Goal: Complete application form

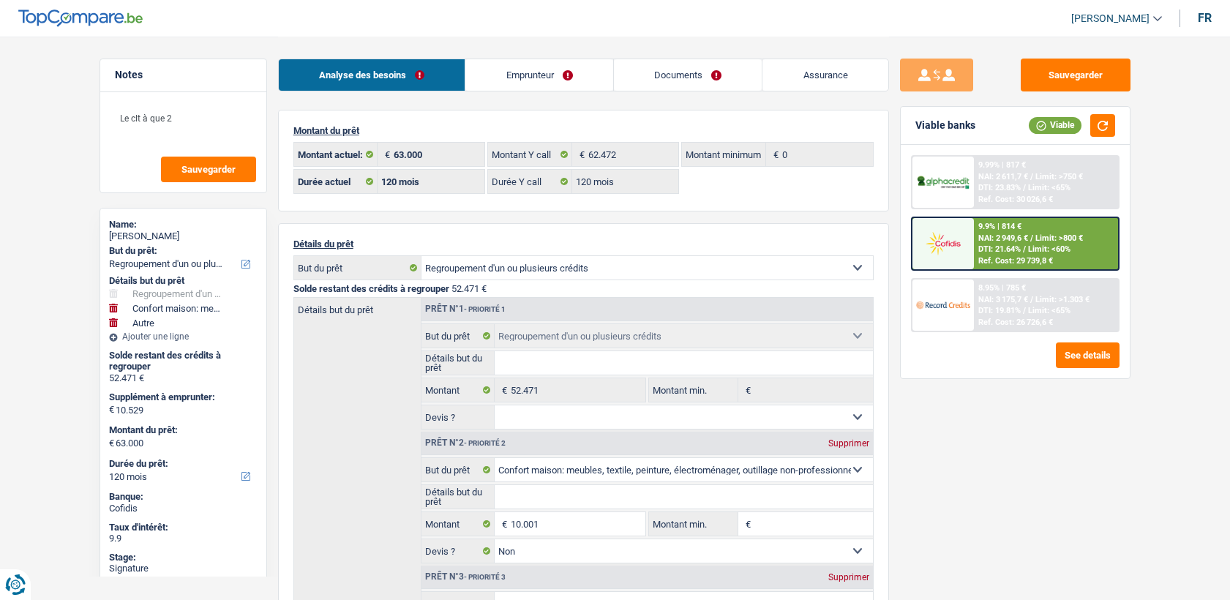
select select "refinancing"
select select "household"
select select "other"
select select "120"
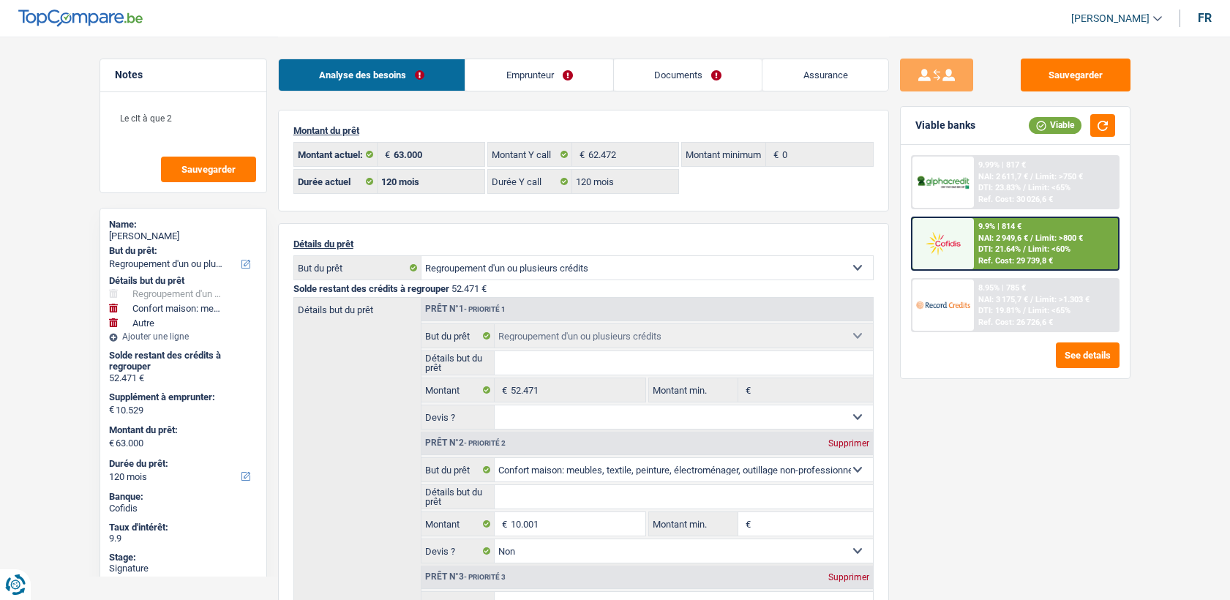
select select "120"
select select "refinancing"
select select "household"
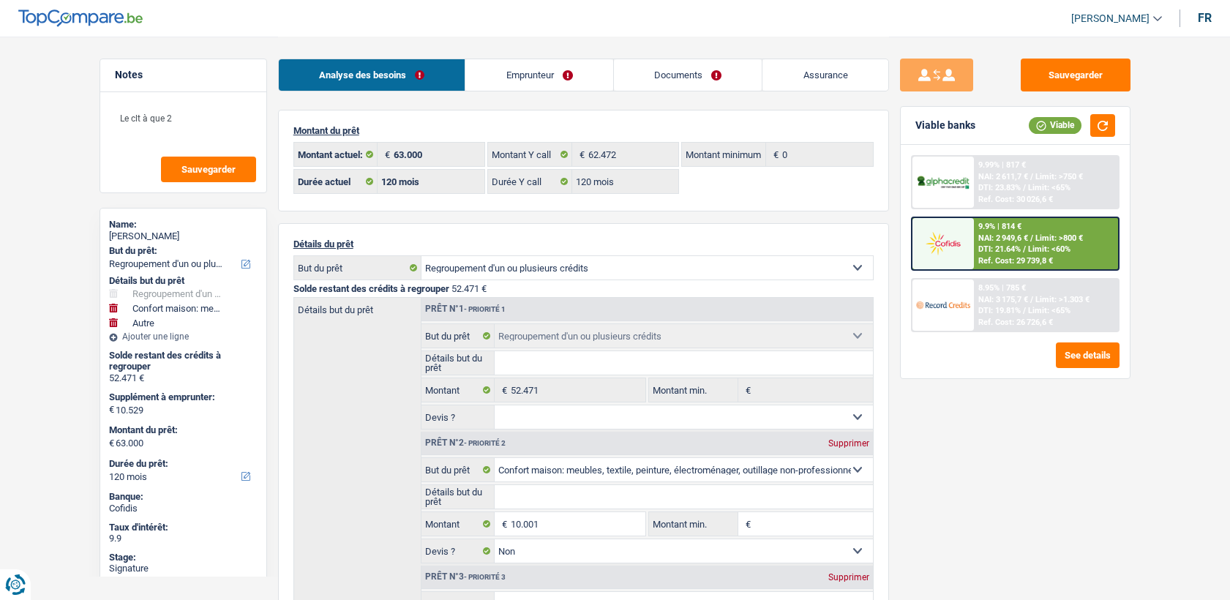
select select "false"
select select "other"
select select "120"
click at [1049, 248] on span "Limit: <60%" at bounding box center [1049, 249] width 42 height 10
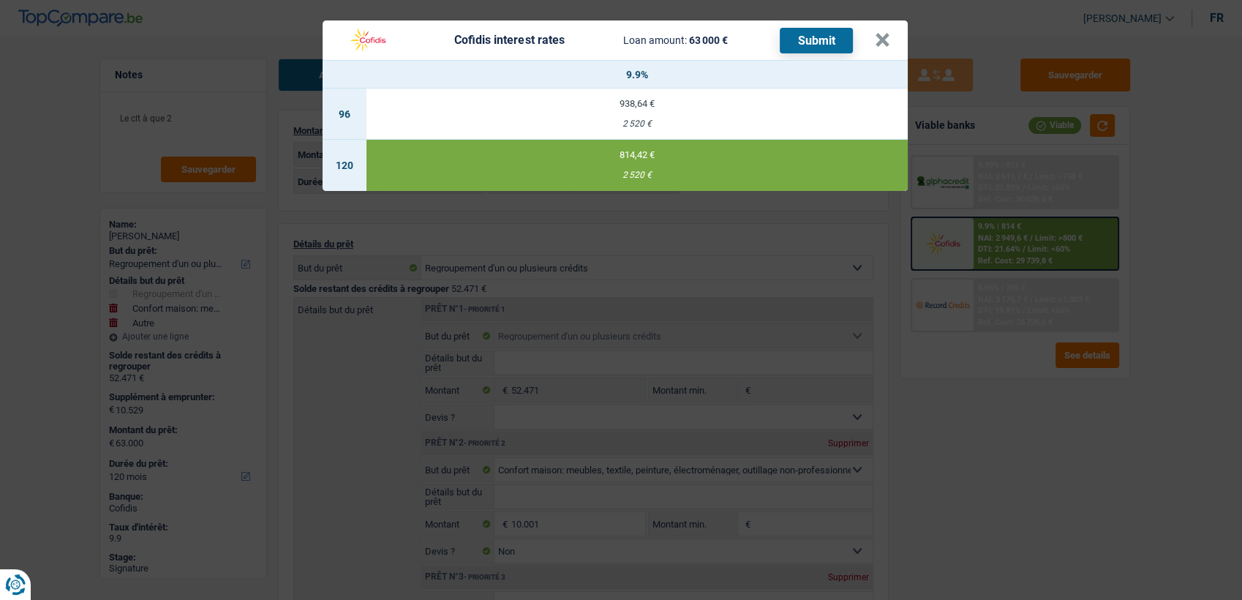
click at [870, 41] on div "Cofidis interest rates Loan amount: 63 000 € Submit" at bounding box center [607, 40] width 535 height 28
click at [873, 41] on div "Cofidis interest rates Loan amount: 63 000 € Submit" at bounding box center [607, 40] width 535 height 28
click at [882, 40] on button "×" at bounding box center [882, 40] width 15 height 15
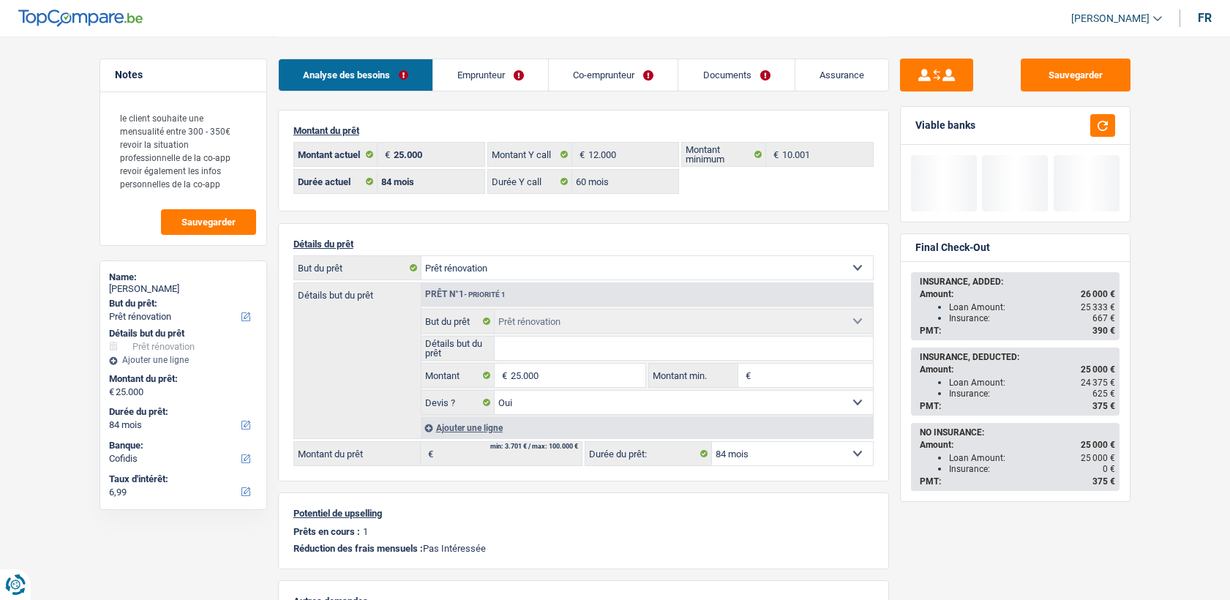
select select "renovation"
select select "84"
select select "60"
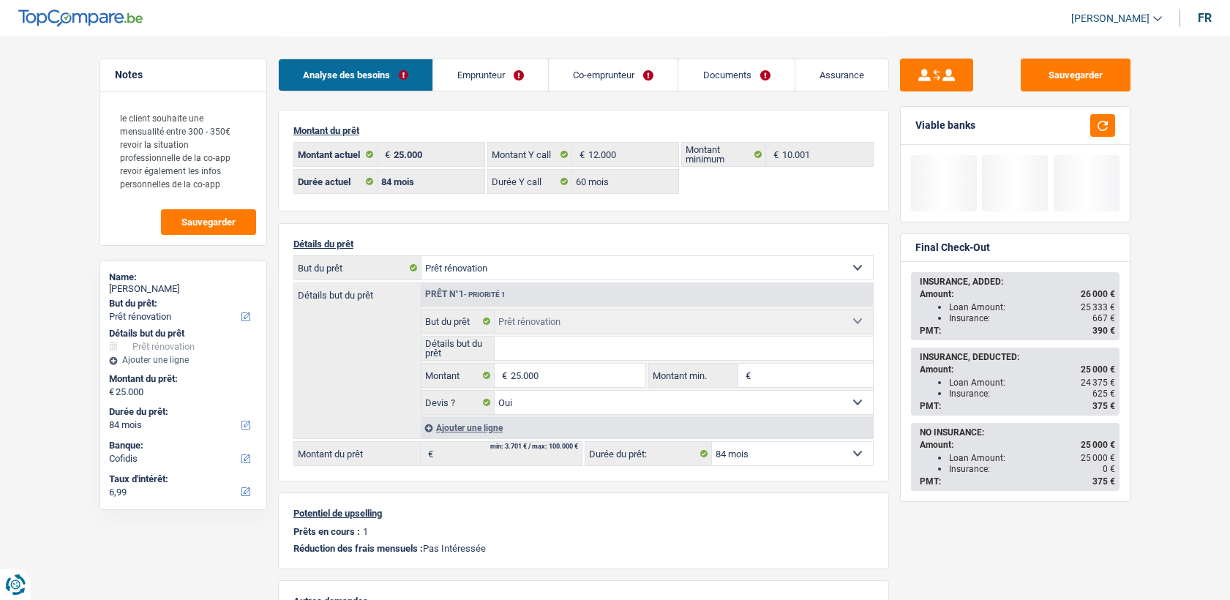
select select "renovation"
select select "yes"
select select "84"
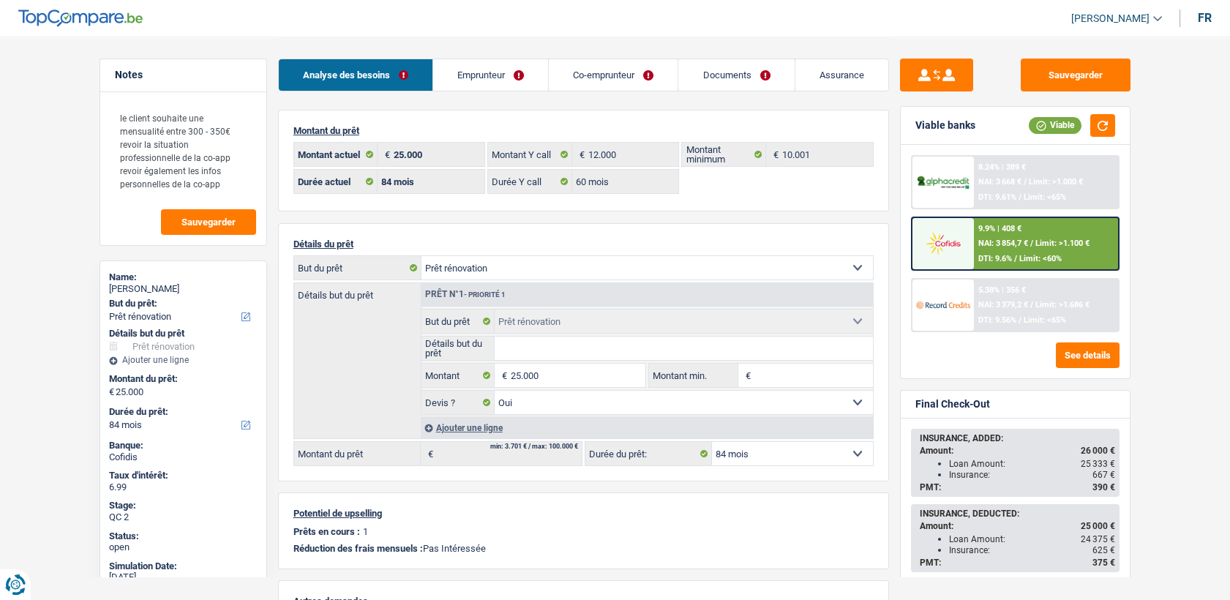
click at [448, 56] on div "Analyse des besoins Emprunteur Co-emprunteur Documents Assurance" at bounding box center [583, 68] width 611 height 62
click at [460, 71] on link "Emprunteur" at bounding box center [490, 74] width 115 height 31
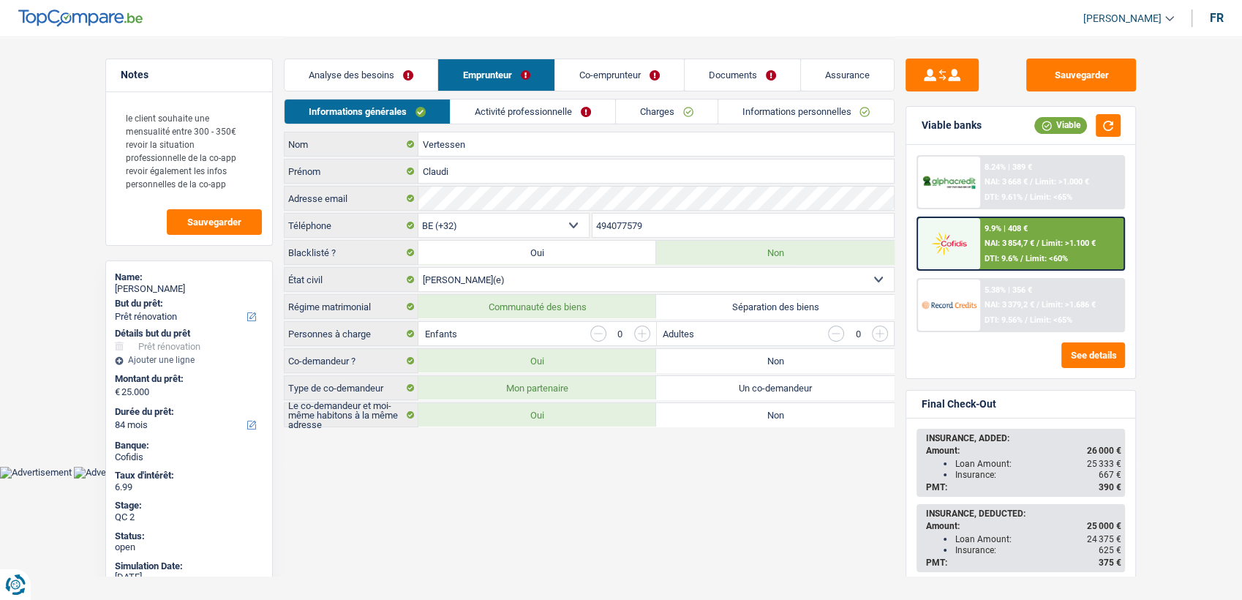
click at [790, 108] on link "Informations personnelles" at bounding box center [807, 112] width 176 height 24
